Goal: Task Accomplishment & Management: Manage account settings

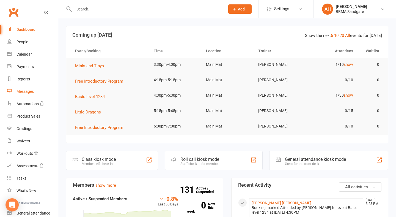
click at [31, 89] on div "Messages" at bounding box center [25, 91] width 17 height 4
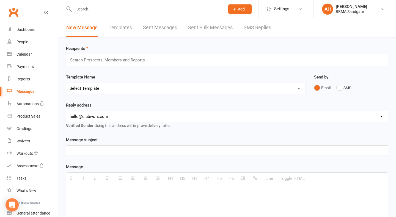
click at [261, 28] on link "SMS Replies" at bounding box center [258, 27] width 28 height 19
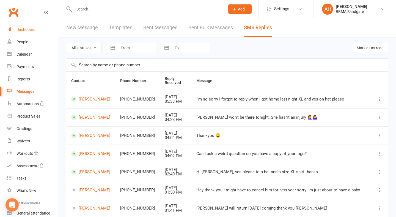
click at [32, 31] on div "Dashboard" at bounding box center [26, 29] width 19 height 4
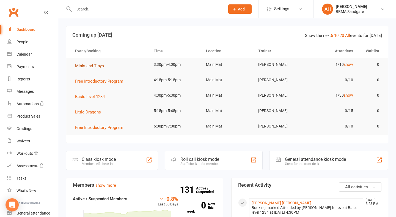
click at [89, 67] on span "Minis and Tinys" at bounding box center [89, 65] width 29 height 5
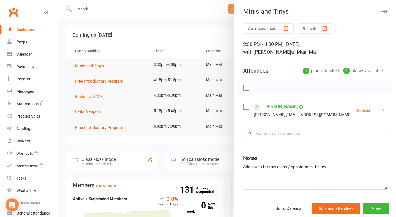
click at [384, 109] on icon at bounding box center [384, 111] width 6 height 6
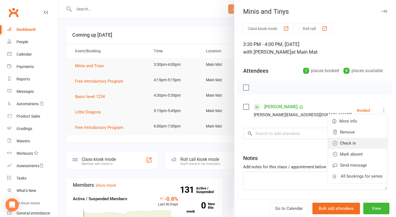
click at [361, 143] on link "Check in" at bounding box center [357, 143] width 59 height 11
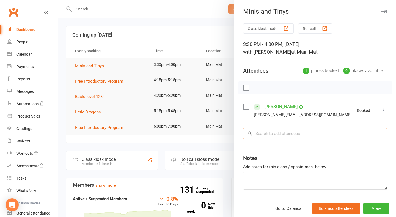
click at [327, 136] on input "search" at bounding box center [315, 134] width 144 height 12
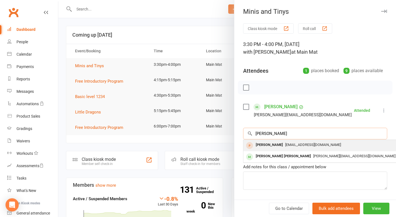
type input "[PERSON_NAME]"
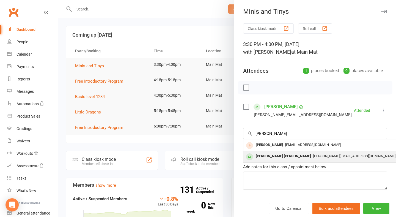
drag, startPoint x: 309, startPoint y: 142, endPoint x: 297, endPoint y: 159, distance: 20.8
click at [313, 158] on span "[PERSON_NAME][EMAIL_ADDRESS][DOMAIN_NAME]" at bounding box center [354, 156] width 82 height 4
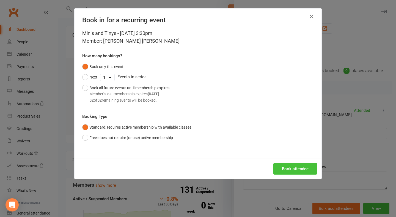
click at [292, 164] on button "Book attendee" at bounding box center [295, 169] width 44 height 12
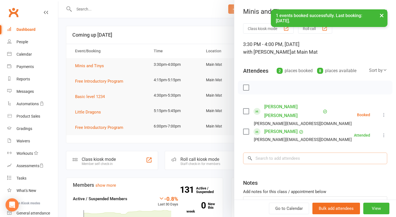
click at [287, 152] on input "search" at bounding box center [315, 158] width 144 height 12
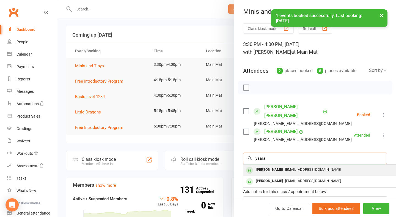
type input "yaara"
click at [285, 167] on span "[EMAIL_ADDRESS][DOMAIN_NAME]" at bounding box center [313, 169] width 56 height 4
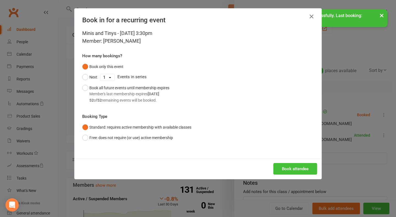
click at [290, 165] on button "Book attendee" at bounding box center [295, 169] width 44 height 12
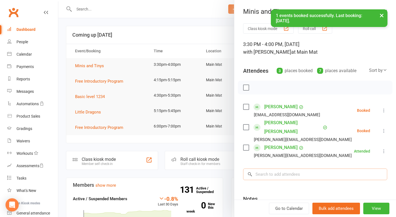
click at [290, 168] on input "search" at bounding box center [315, 174] width 144 height 12
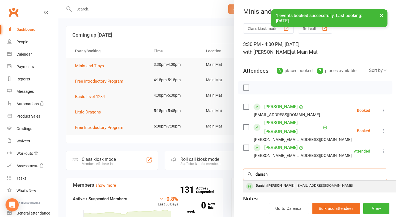
type input "danish"
click at [287, 182] on div "[EMAIL_ADDRESS][DOMAIN_NAME]" at bounding box center [326, 186] width 160 height 8
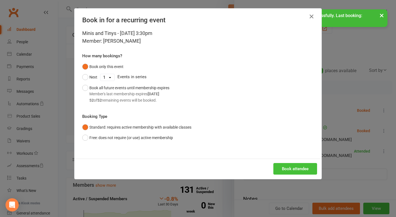
click at [293, 170] on button "Book attendee" at bounding box center [295, 169] width 44 height 12
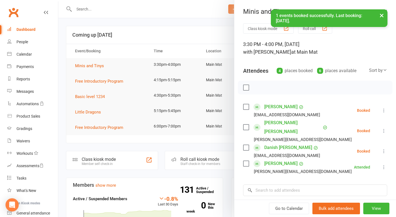
click at [384, 111] on icon at bounding box center [384, 111] width 6 height 6
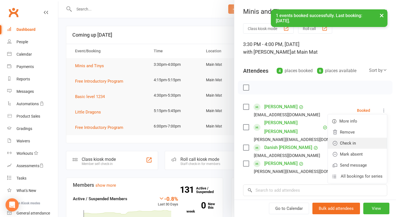
click at [374, 141] on link "Check in" at bounding box center [357, 143] width 59 height 11
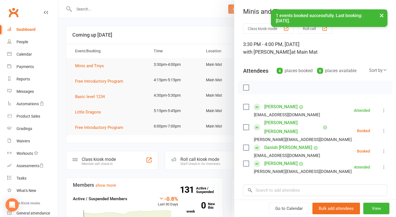
click at [384, 128] on icon at bounding box center [384, 131] width 6 height 6
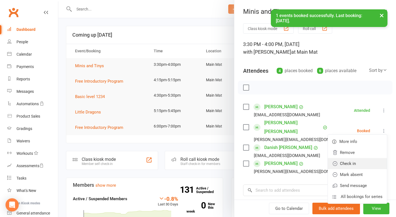
click at [371, 158] on link "Check in" at bounding box center [357, 163] width 59 height 11
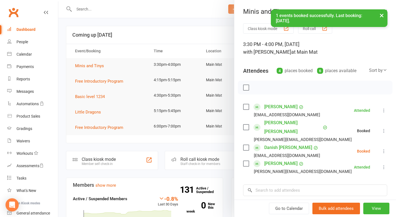
click at [382, 148] on icon at bounding box center [384, 151] width 6 height 6
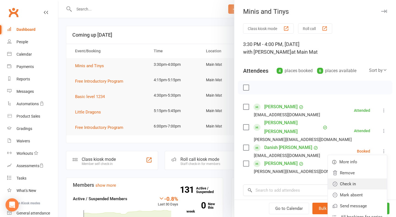
click at [361, 178] on link "Check in" at bounding box center [357, 183] width 59 height 11
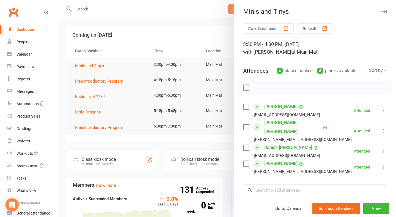
click at [203, 20] on div at bounding box center [227, 108] width 338 height 217
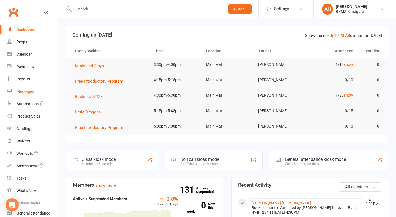
click at [44, 92] on link "Messages" at bounding box center [32, 91] width 51 height 12
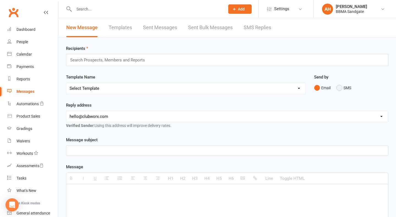
click at [341, 93] on button "SMS" at bounding box center [343, 88] width 15 height 10
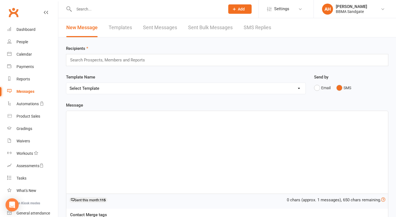
click at [195, 61] on div "Search Prospects, Members and Reports" at bounding box center [227, 60] width 322 height 12
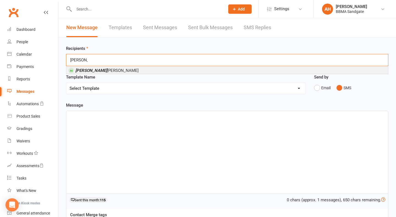
type input "[PERSON_NAME]"
drag, startPoint x: 195, startPoint y: 61, endPoint x: 124, endPoint y: 72, distance: 71.9
click at [124, 72] on li "[PERSON_NAME]" at bounding box center [227, 70] width 322 height 7
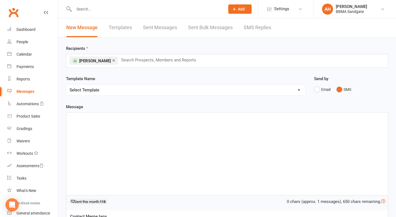
click at [122, 140] on div at bounding box center [227, 154] width 322 height 83
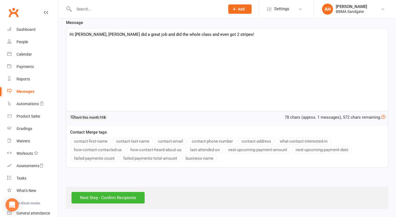
scroll to position [87, 0]
click at [136, 197] on input "Next Step - Confirm Recipients" at bounding box center [108, 198] width 73 height 12
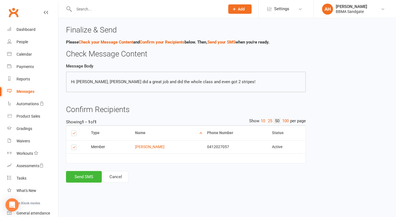
click at [76, 170] on div "Type Name Email Phone Number Status Notification Status # Devices Select this M…" at bounding box center [186, 147] width 240 height 45
click at [78, 174] on button "Send SMS" at bounding box center [84, 177] width 36 height 12
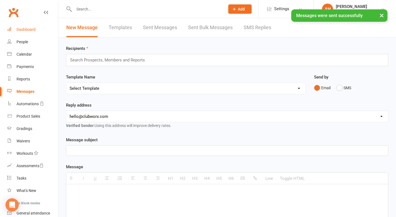
click at [39, 27] on link "Dashboard" at bounding box center [32, 29] width 51 height 12
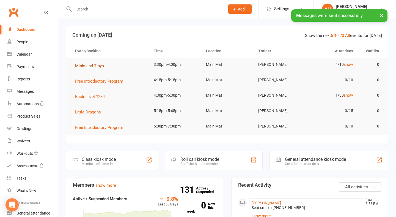
click at [91, 64] on button "Minis and Tinys" at bounding box center [91, 65] width 33 height 7
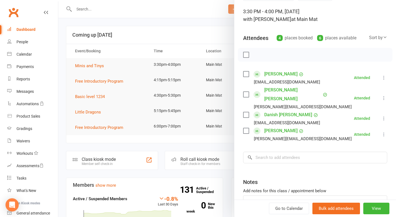
scroll to position [34, 0]
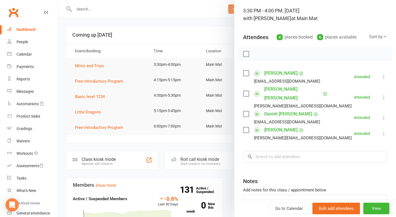
click at [173, 26] on div at bounding box center [227, 108] width 338 height 217
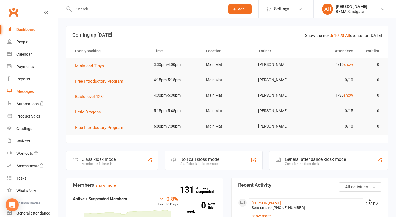
click at [34, 91] on div "Messages" at bounding box center [25, 91] width 17 height 4
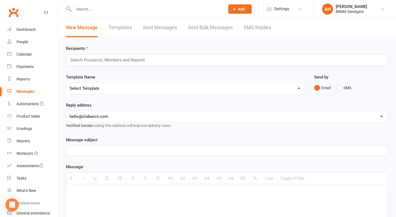
click at [258, 30] on link "SMS Replies" at bounding box center [258, 27] width 28 height 19
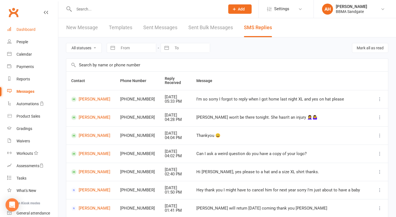
click at [35, 31] on link "Dashboard" at bounding box center [32, 29] width 51 height 12
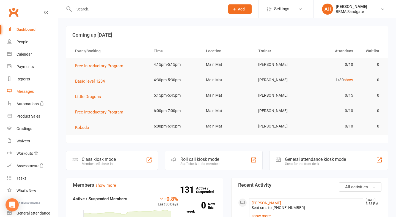
click at [36, 91] on link "Messages" at bounding box center [32, 91] width 51 height 12
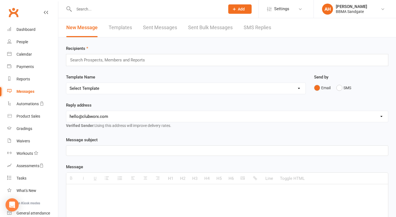
click at [264, 31] on link "SMS Replies" at bounding box center [258, 27] width 28 height 19
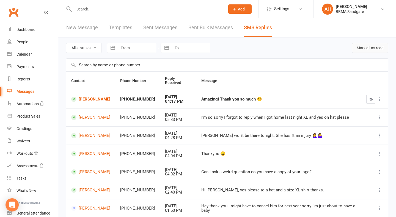
click at [366, 49] on button "Mark all as read" at bounding box center [370, 48] width 36 height 10
click at [0, 0] on div "Loading" at bounding box center [0, 0] width 0 height 0
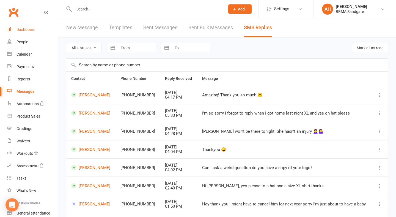
click at [31, 31] on div "Dashboard" at bounding box center [26, 29] width 19 height 4
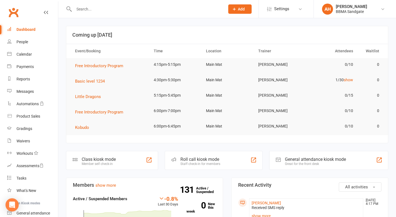
click at [92, 87] on td "Basic level 1234" at bounding box center [109, 80] width 79 height 15
click at [92, 84] on button "Basic level 1234" at bounding box center [92, 81] width 34 height 7
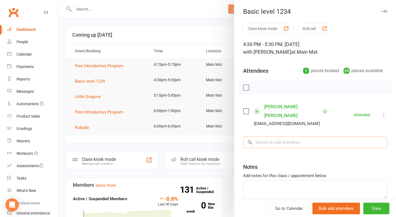
click at [288, 136] on input "search" at bounding box center [315, 142] width 144 height 12
type input "[PERSON_NAME]"
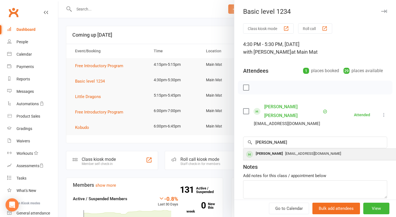
drag, startPoint x: 288, startPoint y: 136, endPoint x: 291, endPoint y: 150, distance: 13.5
click at [291, 150] on div "[EMAIL_ADDRESS][DOMAIN_NAME]" at bounding box center [326, 154] width 160 height 8
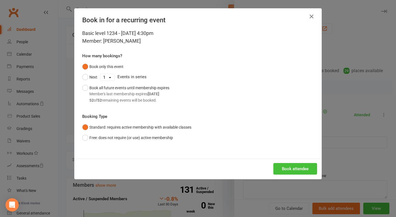
click at [290, 168] on button "Book attendee" at bounding box center [295, 169] width 44 height 12
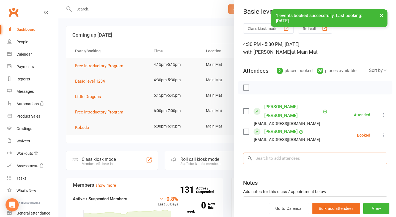
click at [288, 154] on input "search" at bounding box center [315, 158] width 144 height 12
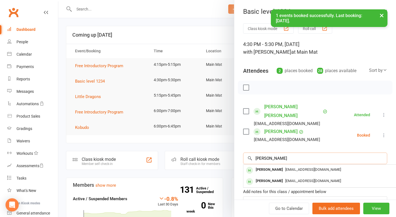
type input "[PERSON_NAME]"
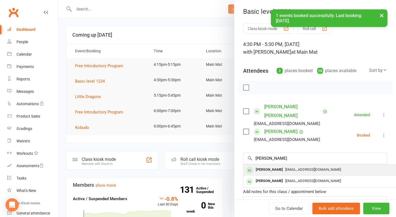
drag, startPoint x: 288, startPoint y: 154, endPoint x: 287, endPoint y: 161, distance: 7.5
click at [287, 167] on span "[EMAIL_ADDRESS][DOMAIN_NAME]" at bounding box center [313, 169] width 56 height 4
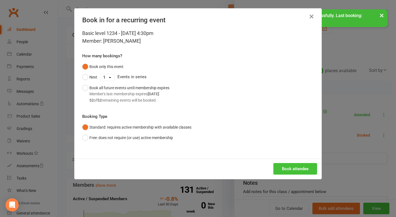
click at [289, 164] on button "Book attendee" at bounding box center [295, 169] width 44 height 12
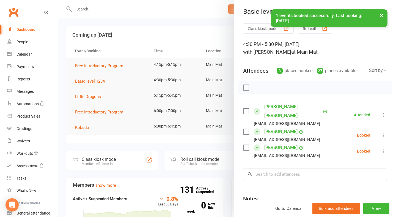
click at [384, 132] on icon at bounding box center [384, 135] width 6 height 6
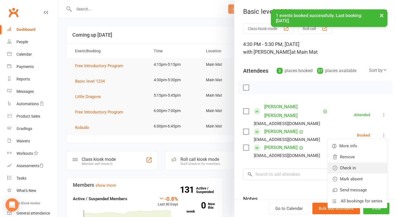
click at [370, 162] on link "Check in" at bounding box center [357, 167] width 59 height 11
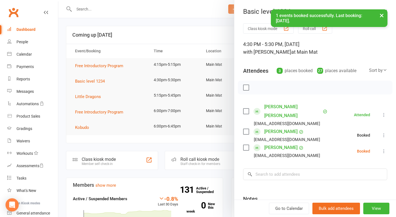
click at [384, 148] on icon at bounding box center [384, 151] width 6 height 6
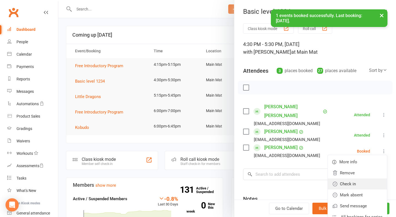
click at [364, 178] on link "Check in" at bounding box center [357, 183] width 59 height 11
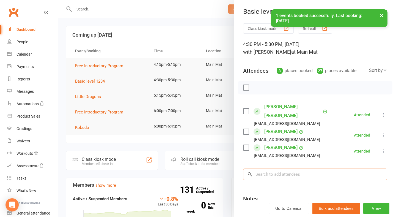
click at [291, 168] on input "search" at bounding box center [315, 174] width 144 height 12
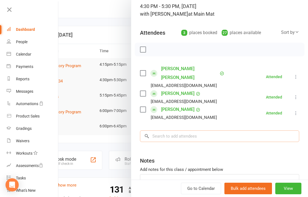
scroll to position [43, 0]
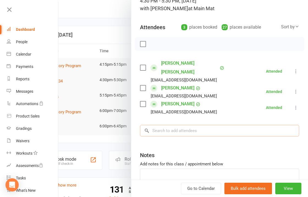
click at [187, 128] on input "search" at bounding box center [219, 131] width 159 height 12
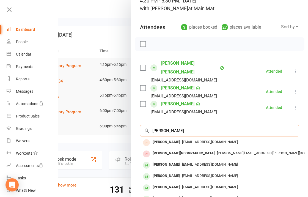
type input "[PERSON_NAME]"
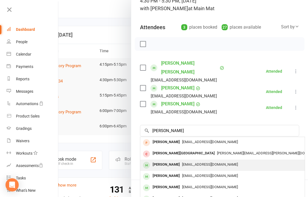
drag, startPoint x: 187, startPoint y: 128, endPoint x: 180, endPoint y: 156, distance: 28.7
click at [182, 162] on span "[EMAIL_ADDRESS][DOMAIN_NAME]" at bounding box center [210, 164] width 56 height 4
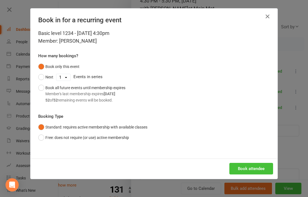
click at [249, 165] on button "Book attendee" at bounding box center [251, 169] width 44 height 12
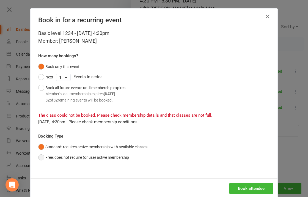
click at [97, 156] on button "Free: does not require (or use) active membership" at bounding box center [83, 157] width 91 height 10
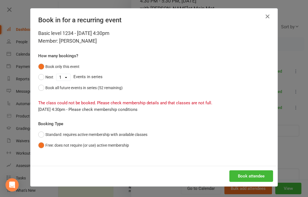
scroll to position [39, 0]
click at [240, 174] on button "Book attendee" at bounding box center [251, 176] width 44 height 12
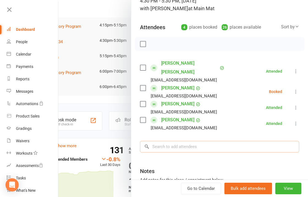
click at [217, 141] on input "search" at bounding box center [219, 147] width 159 height 12
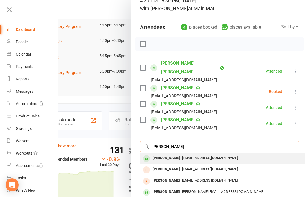
type input "[PERSON_NAME]"
click at [215, 156] on span "[EMAIL_ADDRESS][DOMAIN_NAME]" at bounding box center [210, 158] width 56 height 4
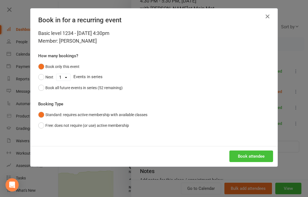
click at [247, 158] on button "Book attendee" at bounding box center [251, 156] width 44 height 12
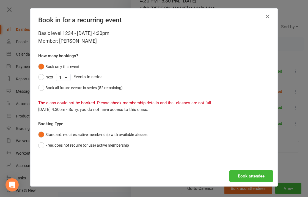
scroll to position [76, 0]
click at [121, 147] on button "Free: does not require (or use) active membership" at bounding box center [83, 145] width 91 height 10
click at [263, 177] on button "Book attendee" at bounding box center [251, 176] width 44 height 12
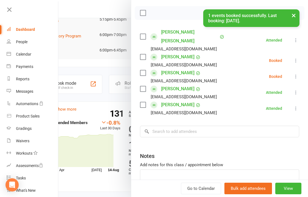
scroll to position [75, 0]
click at [199, 128] on input "search" at bounding box center [219, 131] width 159 height 12
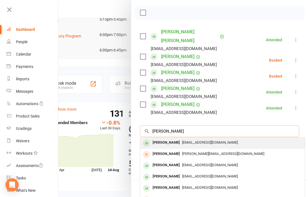
type input "[PERSON_NAME]"
click at [197, 139] on div "[EMAIL_ADDRESS][DOMAIN_NAME]" at bounding box center [223, 143] width 160 height 8
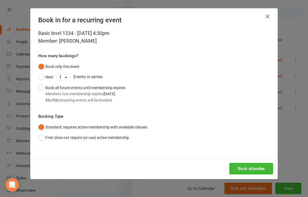
click at [245, 161] on div "Book attendee" at bounding box center [154, 168] width 247 height 20
click at [245, 166] on button "Book attendee" at bounding box center [251, 169] width 44 height 12
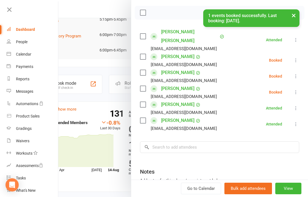
click at [296, 58] on icon at bounding box center [296, 61] width 6 height 6
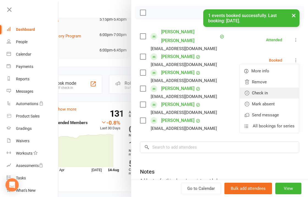
click at [283, 88] on link "Check in" at bounding box center [269, 92] width 59 height 11
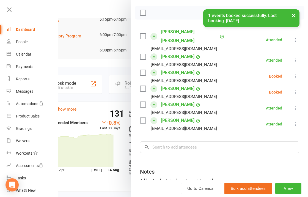
click at [297, 73] on icon at bounding box center [296, 76] width 6 height 6
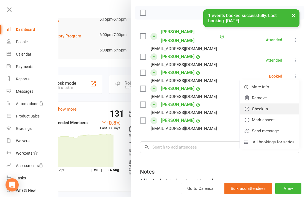
click at [284, 103] on link "Check in" at bounding box center [269, 108] width 59 height 11
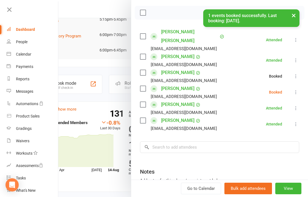
click at [297, 89] on icon at bounding box center [296, 92] width 6 height 6
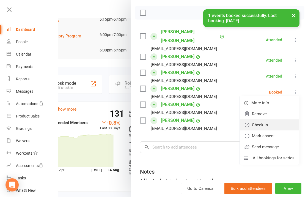
click at [277, 119] on link "Check in" at bounding box center [269, 124] width 59 height 11
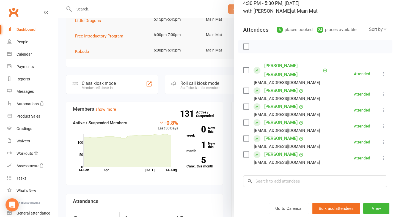
scroll to position [41, 0]
click at [196, 72] on div at bounding box center [227, 108] width 338 height 217
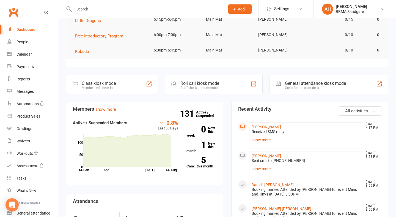
click at [47, 89] on link "Messages" at bounding box center [32, 91] width 51 height 12
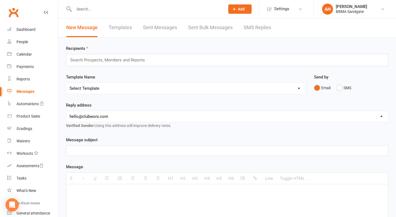
drag, startPoint x: 47, startPoint y: 89, endPoint x: 254, endPoint y: 33, distance: 214.8
click at [254, 33] on link "SMS Replies" at bounding box center [258, 27] width 28 height 19
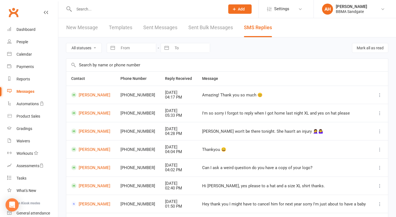
click at [45, 29] on link "Dashboard" at bounding box center [32, 29] width 51 height 12
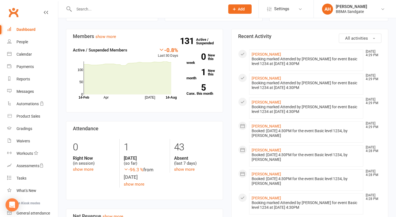
scroll to position [148, 0]
click at [181, 169] on link "show more" at bounding box center [184, 169] width 21 height 5
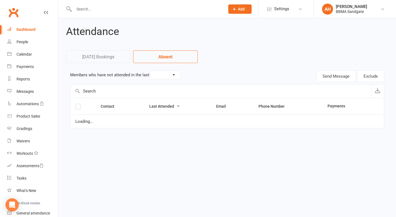
select select "7"
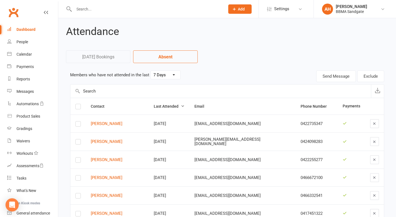
click at [31, 29] on div "Dashboard" at bounding box center [26, 29] width 19 height 4
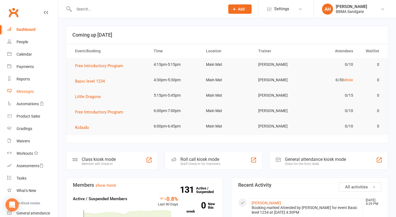
drag, startPoint x: 31, startPoint y: 29, endPoint x: 25, endPoint y: 89, distance: 60.3
click at [25, 89] on div "Messages" at bounding box center [25, 91] width 17 height 4
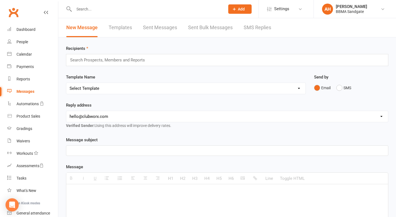
click at [252, 24] on link "SMS Replies" at bounding box center [258, 27] width 28 height 19
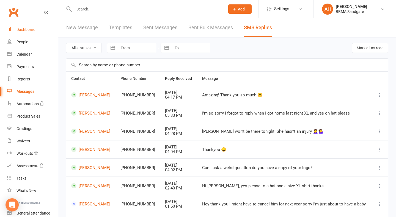
drag, startPoint x: 252, startPoint y: 24, endPoint x: 46, endPoint y: 25, distance: 205.8
click at [46, 25] on link "Dashboard" at bounding box center [32, 29] width 51 height 12
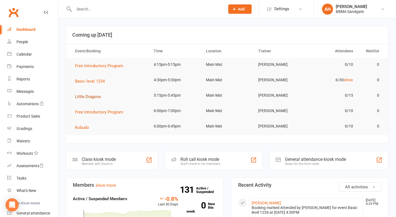
drag, startPoint x: 46, startPoint y: 25, endPoint x: 93, endPoint y: 96, distance: 84.7
click at [93, 96] on span "Little Dragons" at bounding box center [88, 96] width 26 height 5
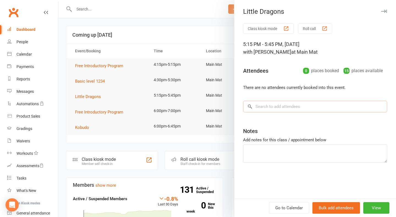
drag, startPoint x: 93, startPoint y: 96, endPoint x: 270, endPoint y: 109, distance: 177.6
click at [270, 109] on input "search" at bounding box center [315, 107] width 144 height 12
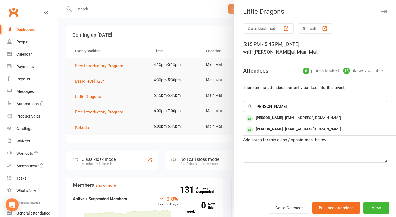
type input "[PERSON_NAME]"
drag, startPoint x: 270, startPoint y: 109, endPoint x: 274, endPoint y: 132, distance: 23.8
click at [274, 132] on div "[PERSON_NAME]" at bounding box center [270, 129] width 32 height 8
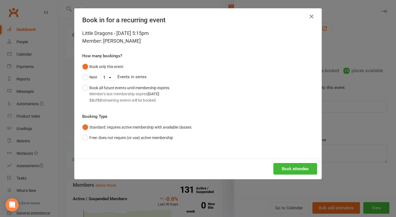
click at [303, 173] on button "Book attendee" at bounding box center [295, 169] width 44 height 12
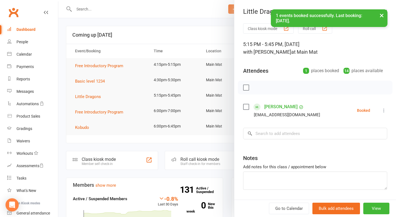
drag, startPoint x: 274, startPoint y: 132, endPoint x: 300, endPoint y: 128, distance: 26.5
click at [300, 128] on div "Class kiosk mode Roll call 5:15 PM - 5:45 PM, [DATE] with [PERSON_NAME] at Main…" at bounding box center [315, 120] width 162 height 194
drag, startPoint x: 300, startPoint y: 128, endPoint x: 300, endPoint y: 132, distance: 3.9
click at [300, 132] on input "search" at bounding box center [315, 134] width 144 height 12
type input "d"
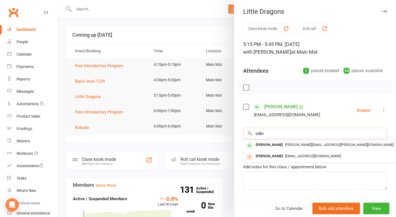
type input "odin"
click at [295, 147] on span "[PERSON_NAME][EMAIL_ADDRESS][PERSON_NAME][DOMAIN_NAME]" at bounding box center [339, 145] width 109 height 4
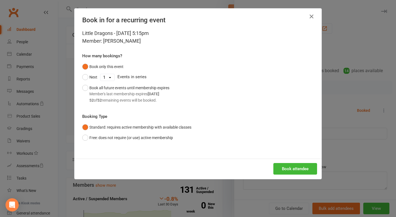
click at [292, 163] on button "Book attendee" at bounding box center [295, 169] width 44 height 12
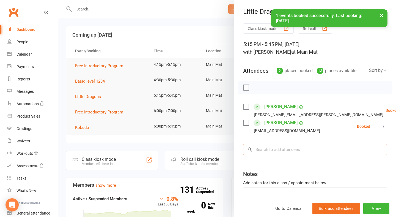
drag, startPoint x: 295, startPoint y: 148, endPoint x: 289, endPoint y: 156, distance: 9.9
click at [289, 155] on input "search" at bounding box center [315, 150] width 144 height 12
type input "[PERSON_NAME]"
click at [288, 165] on div "[PERSON_NAME][EMAIL_ADDRESS][DOMAIN_NAME]" at bounding box center [326, 161] width 160 height 8
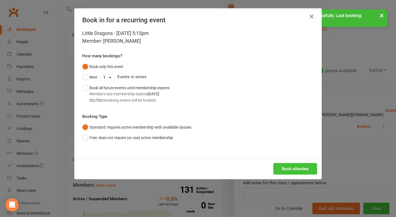
click at [288, 169] on button "Book attendee" at bounding box center [295, 169] width 44 height 12
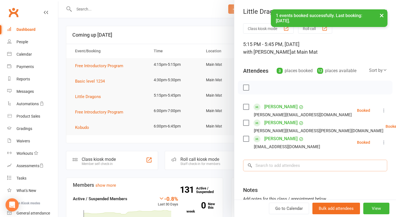
click at [287, 168] on input "search" at bounding box center [315, 166] width 144 height 12
type input "[PERSON_NAME]"
click at [283, 176] on div "[PERSON_NAME]" at bounding box center [270, 177] width 32 height 8
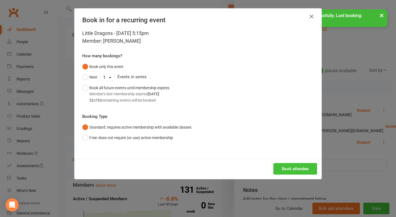
drag, startPoint x: 283, startPoint y: 176, endPoint x: 294, endPoint y: 170, distance: 12.0
click at [294, 170] on button "Book attendee" at bounding box center [295, 169] width 44 height 12
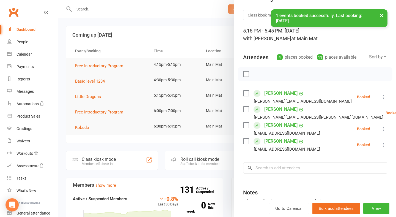
scroll to position [14, 0]
click at [294, 170] on input "search" at bounding box center [315, 167] width 144 height 12
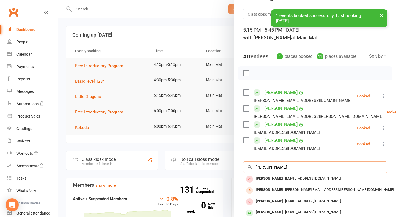
scroll to position [45, 0]
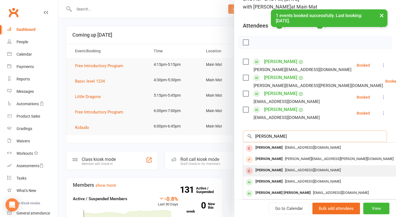
type input "[PERSON_NAME]"
click at [282, 197] on div "[PERSON_NAME] [PERSON_NAME]" at bounding box center [283, 193] width 60 height 8
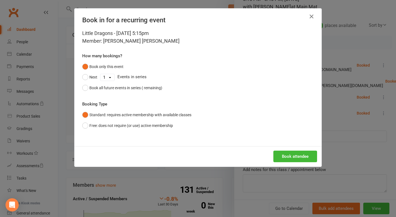
scroll to position [45, 0]
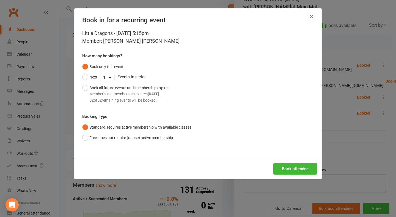
click at [286, 174] on div "Book attendee" at bounding box center [198, 168] width 247 height 20
click at [286, 169] on button "Book attendee" at bounding box center [295, 169] width 44 height 12
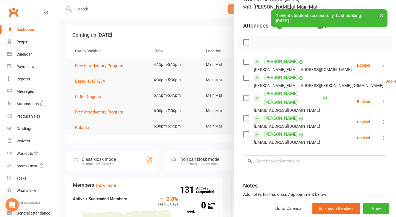
click at [383, 135] on icon at bounding box center [384, 138] width 6 height 6
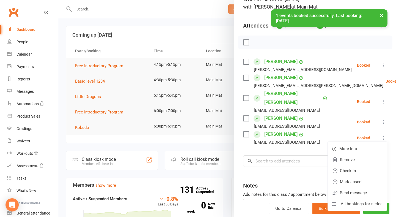
click at [358, 165] on link "Check in" at bounding box center [357, 170] width 59 height 11
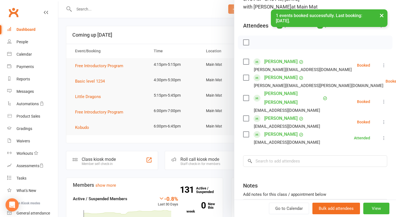
click at [180, 40] on div at bounding box center [227, 108] width 338 height 217
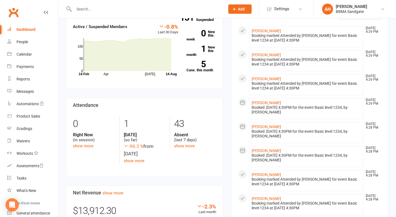
scroll to position [170, 0]
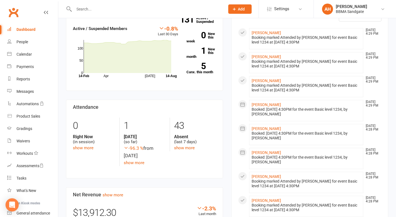
click at [184, 147] on link "show more" at bounding box center [184, 147] width 21 height 5
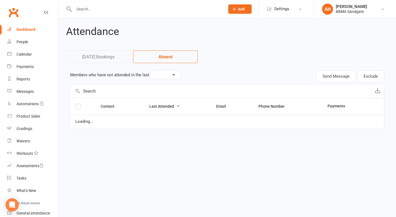
select select "7"
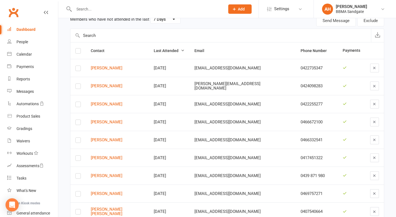
scroll to position [56, 0]
click at [38, 30] on link "Dashboard" at bounding box center [32, 29] width 51 height 12
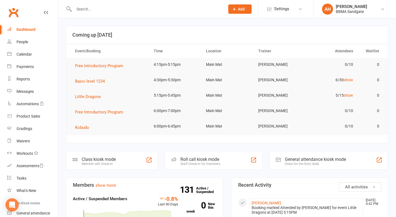
click at [34, 52] on link "Calendar" at bounding box center [32, 54] width 51 height 12
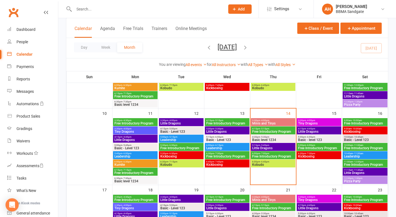
scroll to position [161, 0]
click at [126, 150] on span "Basic - Level 123" at bounding box center [135, 147] width 42 height 3
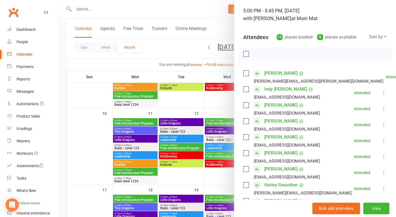
scroll to position [40, 0]
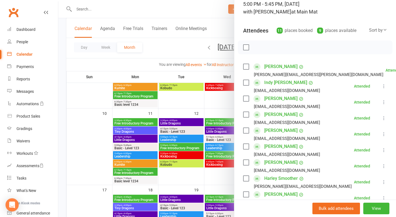
drag, startPoint x: 34, startPoint y: 52, endPoint x: 138, endPoint y: 140, distance: 135.6
click at [138, 140] on div at bounding box center [227, 108] width 338 height 217
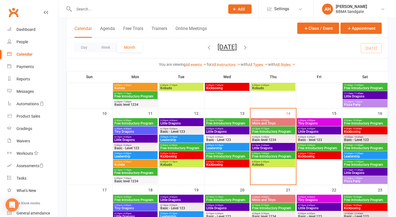
click at [129, 140] on span "Little Dragons" at bounding box center [135, 139] width 42 height 3
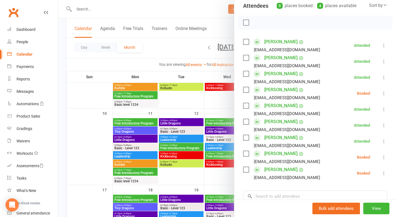
scroll to position [72, 0]
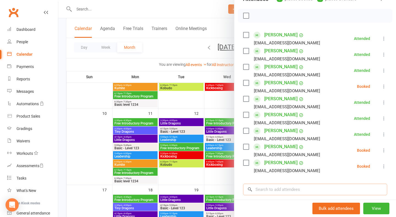
click at [299, 190] on input "search" at bounding box center [315, 190] width 144 height 12
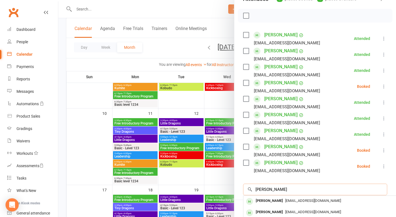
type input "[PERSON_NAME]"
click at [278, 204] on div "[PERSON_NAME]" at bounding box center [270, 201] width 32 height 8
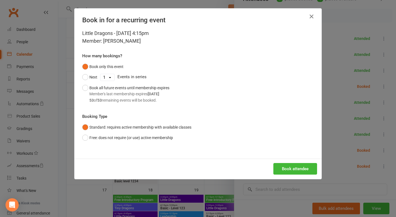
click at [297, 170] on button "Book attendee" at bounding box center [295, 169] width 44 height 12
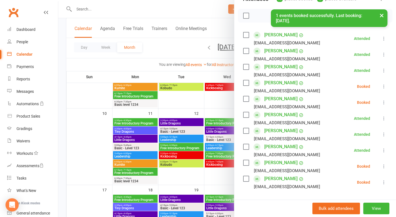
drag, startPoint x: 278, startPoint y: 204, endPoint x: 384, endPoint y: 105, distance: 145.2
click at [384, 105] on icon at bounding box center [384, 103] width 6 height 6
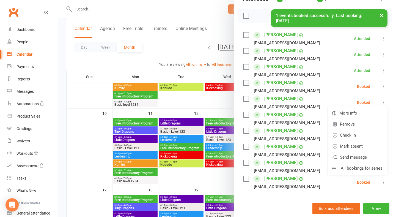
click at [366, 133] on link "Check in" at bounding box center [357, 135] width 59 height 11
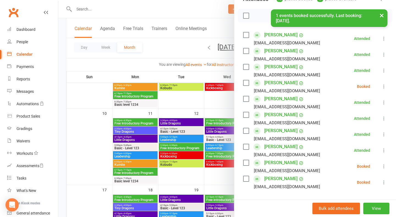
click at [40, 32] on link "Dashboard" at bounding box center [32, 29] width 51 height 12
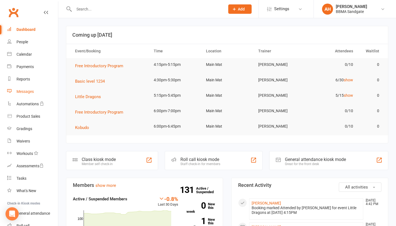
drag, startPoint x: 40, startPoint y: 41, endPoint x: 23, endPoint y: 94, distance: 55.7
click at [23, 94] on link "Messages" at bounding box center [32, 91] width 51 height 12
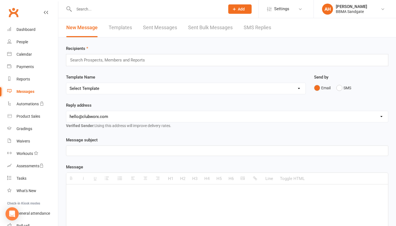
drag, startPoint x: 23, startPoint y: 94, endPoint x: 248, endPoint y: 26, distance: 235.2
click at [248, 26] on link "SMS Replies" at bounding box center [258, 27] width 28 height 19
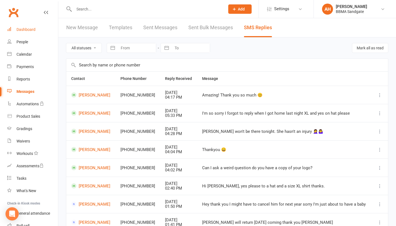
drag, startPoint x: 248, startPoint y: 26, endPoint x: 42, endPoint y: 31, distance: 206.4
click at [42, 31] on link "Dashboard" at bounding box center [32, 29] width 51 height 12
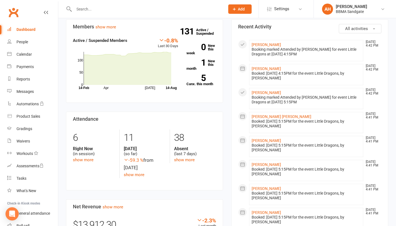
scroll to position [160, 0]
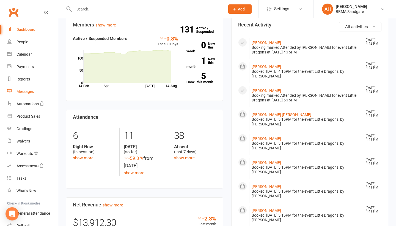
drag, startPoint x: 42, startPoint y: 31, endPoint x: 30, endPoint y: 91, distance: 60.9
click at [30, 91] on div "Messages" at bounding box center [25, 91] width 17 height 4
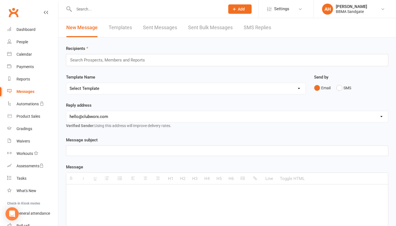
drag, startPoint x: 30, startPoint y: 91, endPoint x: 253, endPoint y: 24, distance: 233.0
click at [253, 24] on link "SMS Replies" at bounding box center [258, 27] width 28 height 19
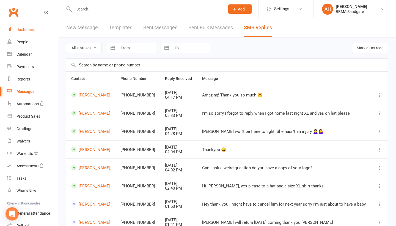
drag, startPoint x: 253, startPoint y: 24, endPoint x: 43, endPoint y: 34, distance: 211.0
click at [43, 34] on link "Dashboard" at bounding box center [32, 29] width 51 height 12
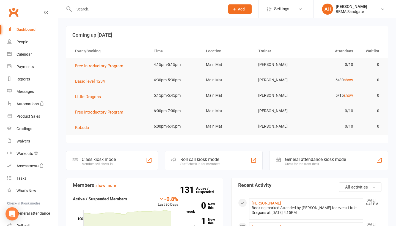
click at [35, 91] on link "Messages" at bounding box center [32, 91] width 51 height 12
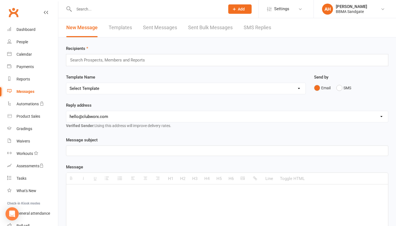
click at [254, 30] on link "SMS Replies" at bounding box center [258, 27] width 28 height 19
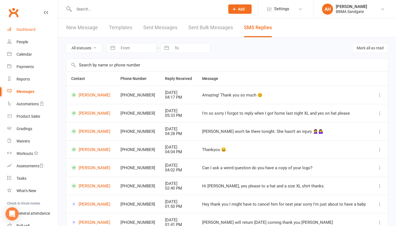
drag, startPoint x: 254, startPoint y: 30, endPoint x: 21, endPoint y: 26, distance: 232.8
click at [21, 26] on link "Dashboard" at bounding box center [32, 29] width 51 height 12
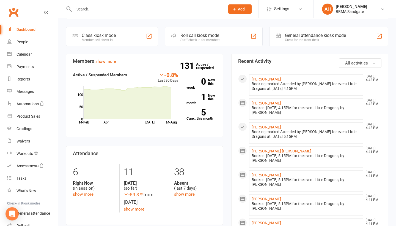
scroll to position [124, 0]
click at [36, 88] on link "Messages" at bounding box center [32, 91] width 51 height 12
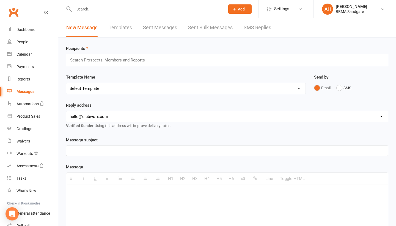
click at [250, 27] on link "SMS Replies" at bounding box center [258, 27] width 28 height 19
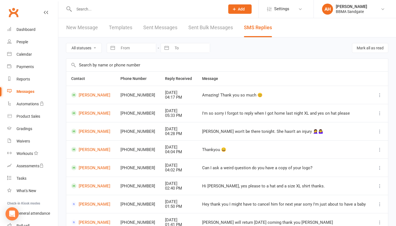
click at [42, 31] on link "Dashboard" at bounding box center [32, 29] width 51 height 12
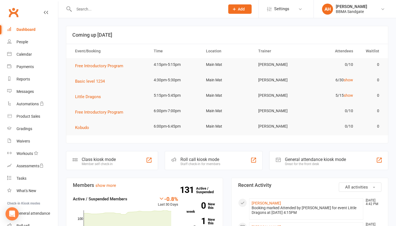
click at [90, 100] on button "Little Dragons" at bounding box center [90, 96] width 30 height 7
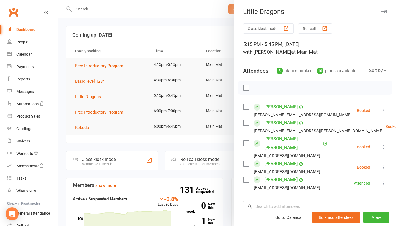
scroll to position [35, 0]
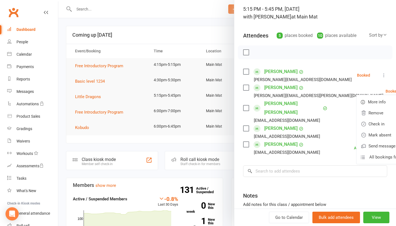
click at [363, 121] on link "Check in" at bounding box center [386, 123] width 59 height 11
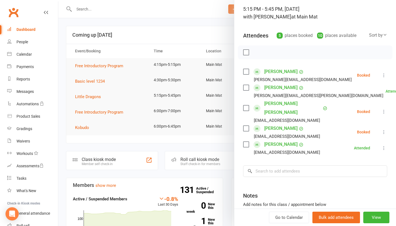
click at [215, 41] on div at bounding box center [227, 113] width 338 height 226
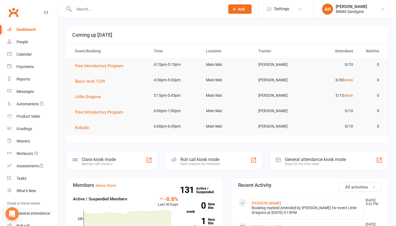
scroll to position [0, 0]
click at [40, 88] on link "Messages" at bounding box center [32, 91] width 51 height 12
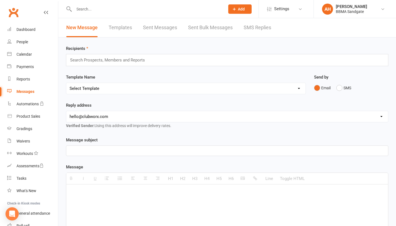
click at [255, 26] on link "SMS Replies" at bounding box center [258, 27] width 28 height 19
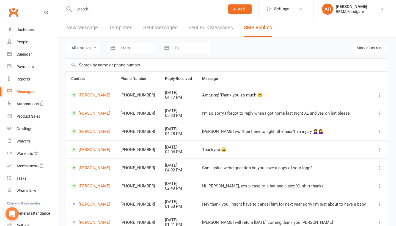
click at [34, 30] on div "Dashboard" at bounding box center [26, 29] width 19 height 4
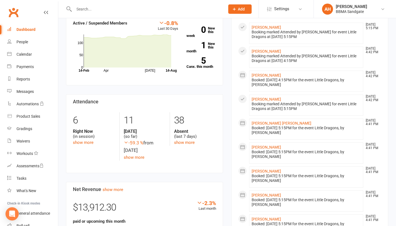
scroll to position [160, 0]
click at [184, 143] on link "show more" at bounding box center [184, 142] width 21 height 5
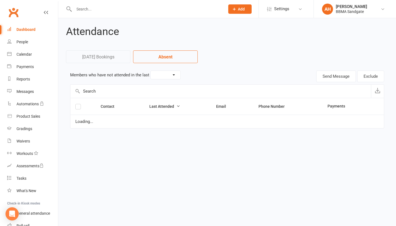
select select "7"
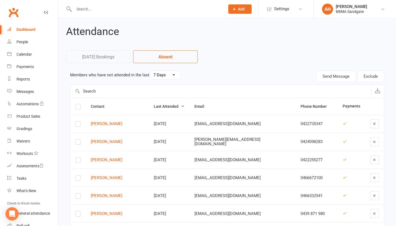
click at [28, 29] on div "Dashboard" at bounding box center [26, 29] width 19 height 4
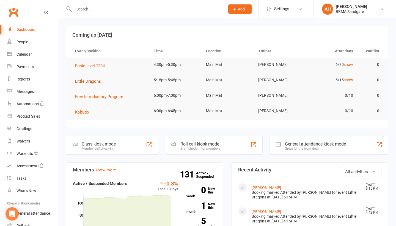
drag, startPoint x: 28, startPoint y: 29, endPoint x: 97, endPoint y: 84, distance: 87.8
click at [97, 84] on span "Little Dragons" at bounding box center [88, 81] width 26 height 5
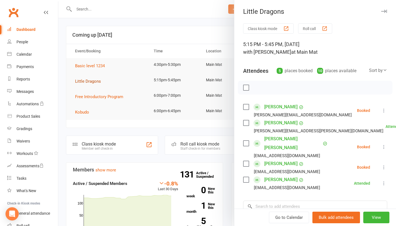
scroll to position [28, 0]
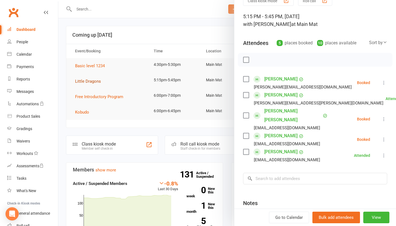
click at [382, 116] on icon at bounding box center [384, 119] width 6 height 6
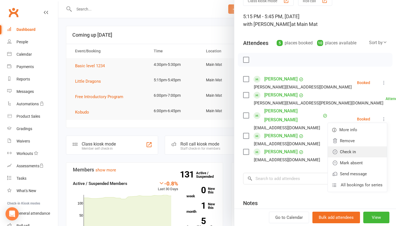
drag, startPoint x: 97, startPoint y: 84, endPoint x: 359, endPoint y: 149, distance: 269.3
click at [359, 149] on link "Check in" at bounding box center [357, 151] width 59 height 11
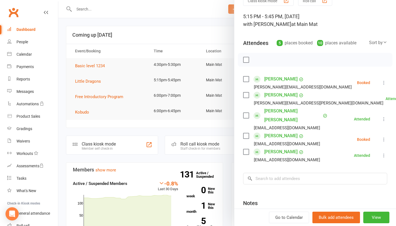
click at [387, 136] on icon at bounding box center [384, 139] width 6 height 6
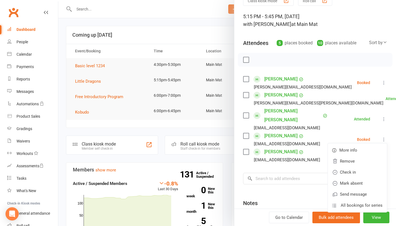
click at [346, 166] on link "Check in" at bounding box center [357, 171] width 59 height 11
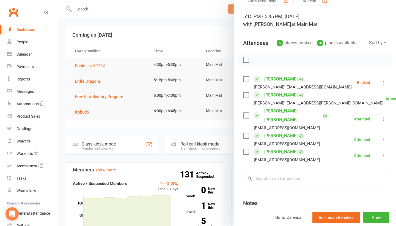
click at [385, 85] on icon at bounding box center [384, 83] width 6 height 6
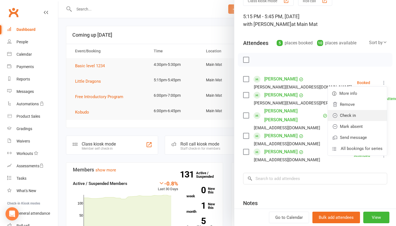
drag, startPoint x: 346, startPoint y: 166, endPoint x: 354, endPoint y: 118, distance: 48.1
click at [354, 118] on link "Check in" at bounding box center [357, 115] width 59 height 11
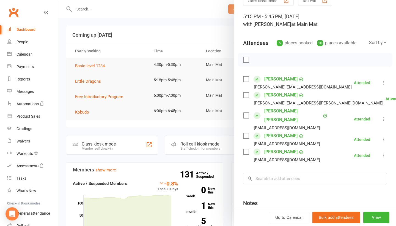
click at [218, 35] on div at bounding box center [227, 113] width 338 height 226
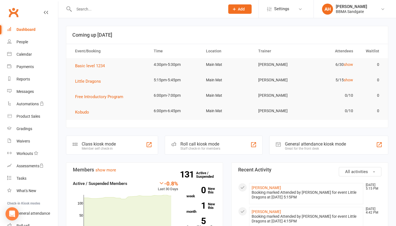
click at [35, 91] on link "Messages" at bounding box center [32, 91] width 51 height 12
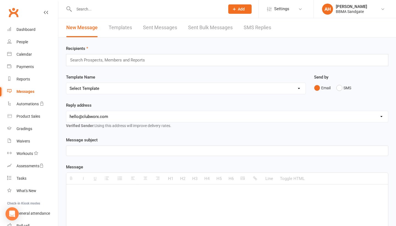
click at [255, 29] on link "SMS Replies" at bounding box center [258, 27] width 28 height 19
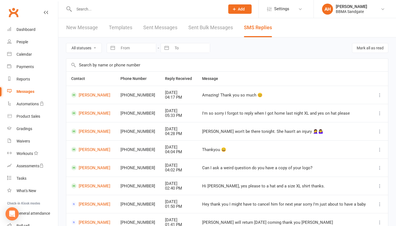
click at [38, 29] on link "Dashboard" at bounding box center [32, 29] width 51 height 12
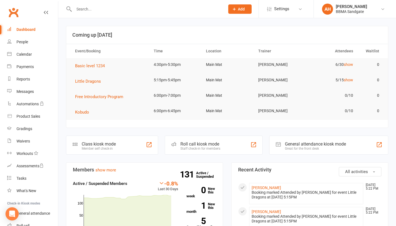
click at [92, 82] on span "Little Dragons" at bounding box center [88, 81] width 26 height 5
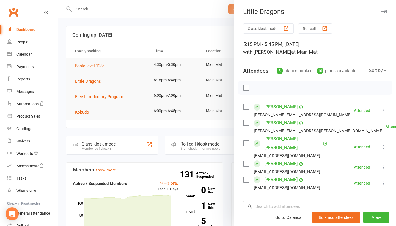
scroll to position [33, 0]
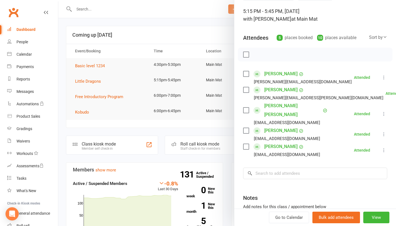
drag, startPoint x: 38, startPoint y: 29, endPoint x: 190, endPoint y: 33, distance: 151.9
click at [190, 33] on div at bounding box center [227, 113] width 338 height 226
